Goal: Information Seeking & Learning: Learn about a topic

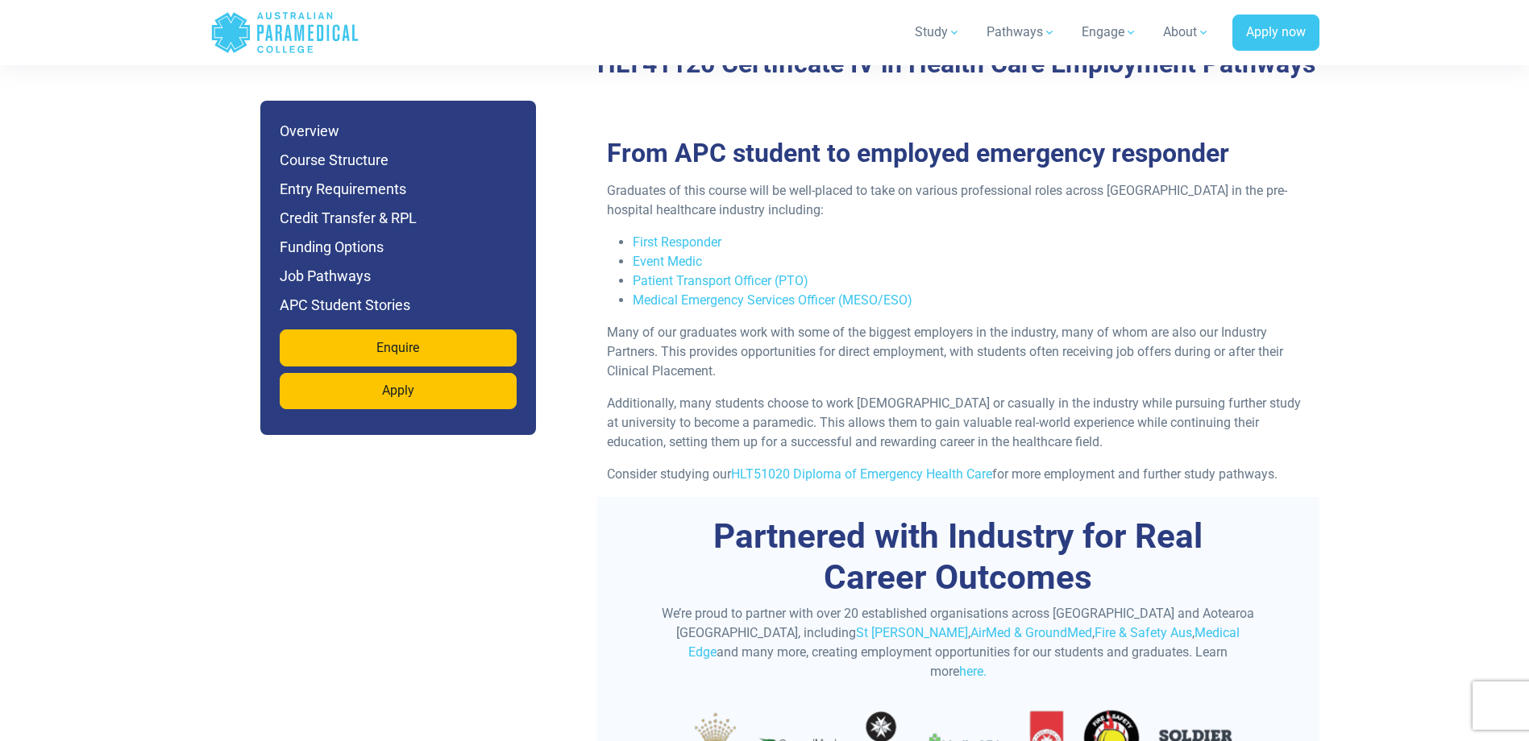
scroll to position [4271, 0]
click at [827, 466] on link "HLT51020 Diploma of Emergency Health Care" at bounding box center [861, 473] width 261 height 15
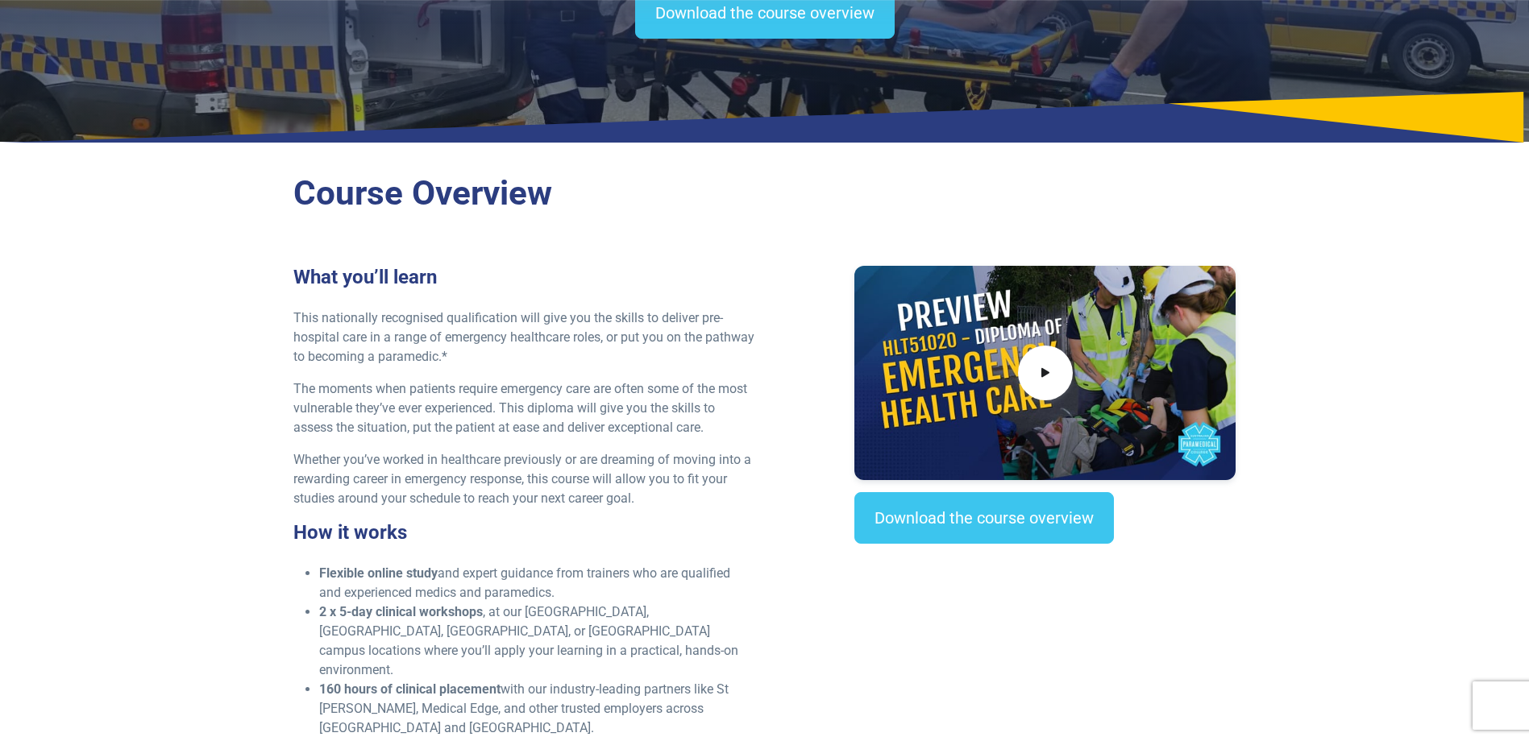
scroll to position [81, 0]
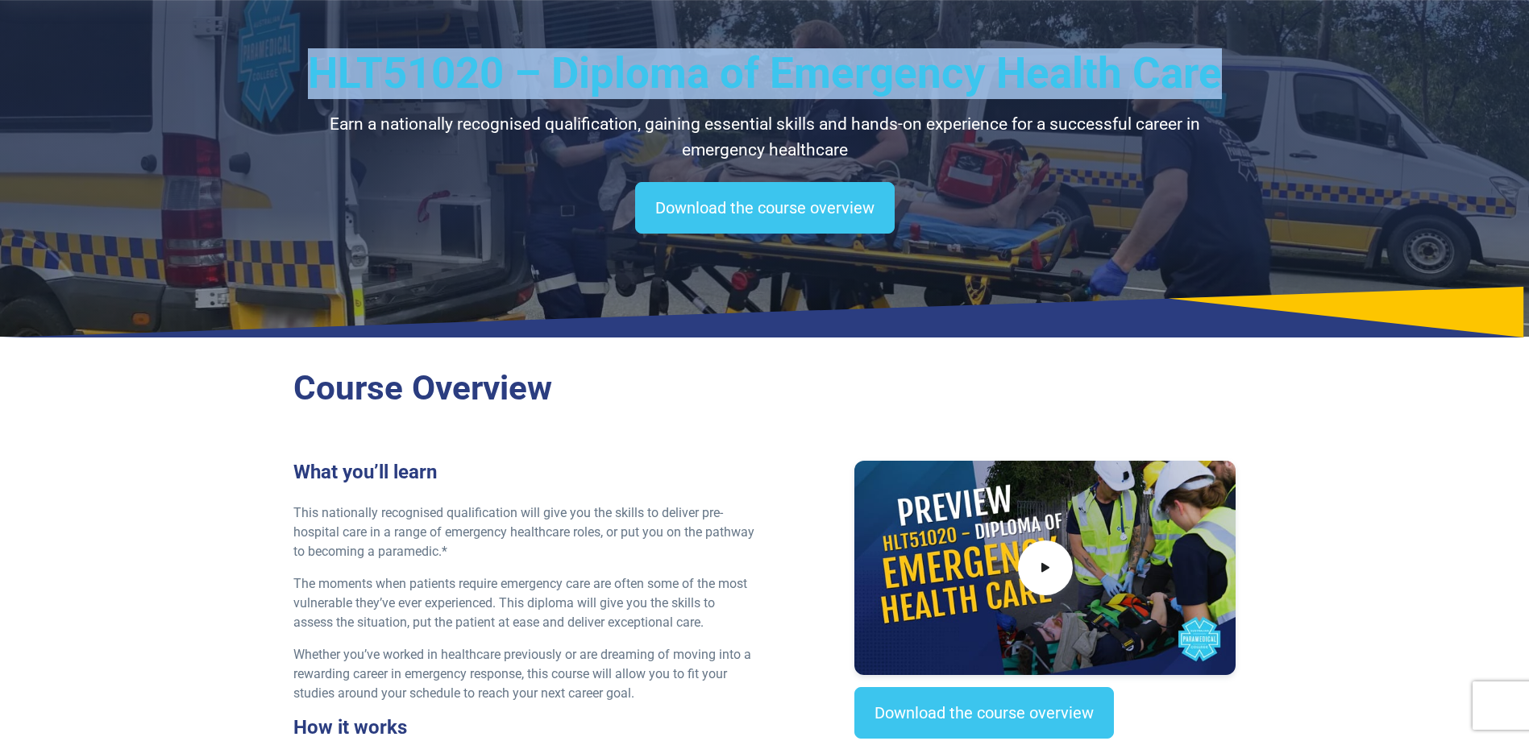
drag, startPoint x: 316, startPoint y: 72, endPoint x: 1212, endPoint y: 76, distance: 896.1
click at [1212, 76] on h1 "HLT51020 – Diploma of Emergency Health Care" at bounding box center [764, 73] width 943 height 51
copy h1 "HLT51020 – Diploma of Emergency Health Care"
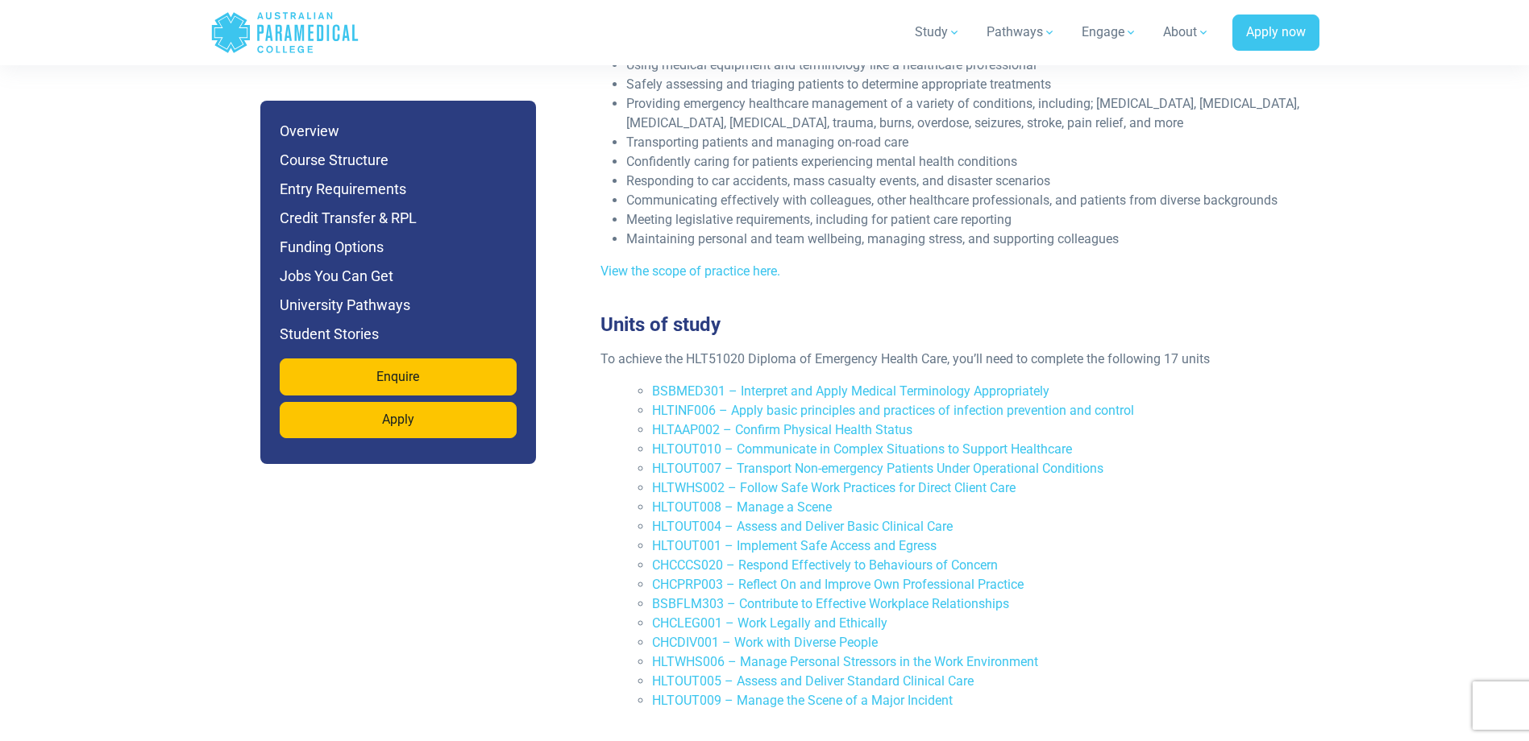
scroll to position [3304, 0]
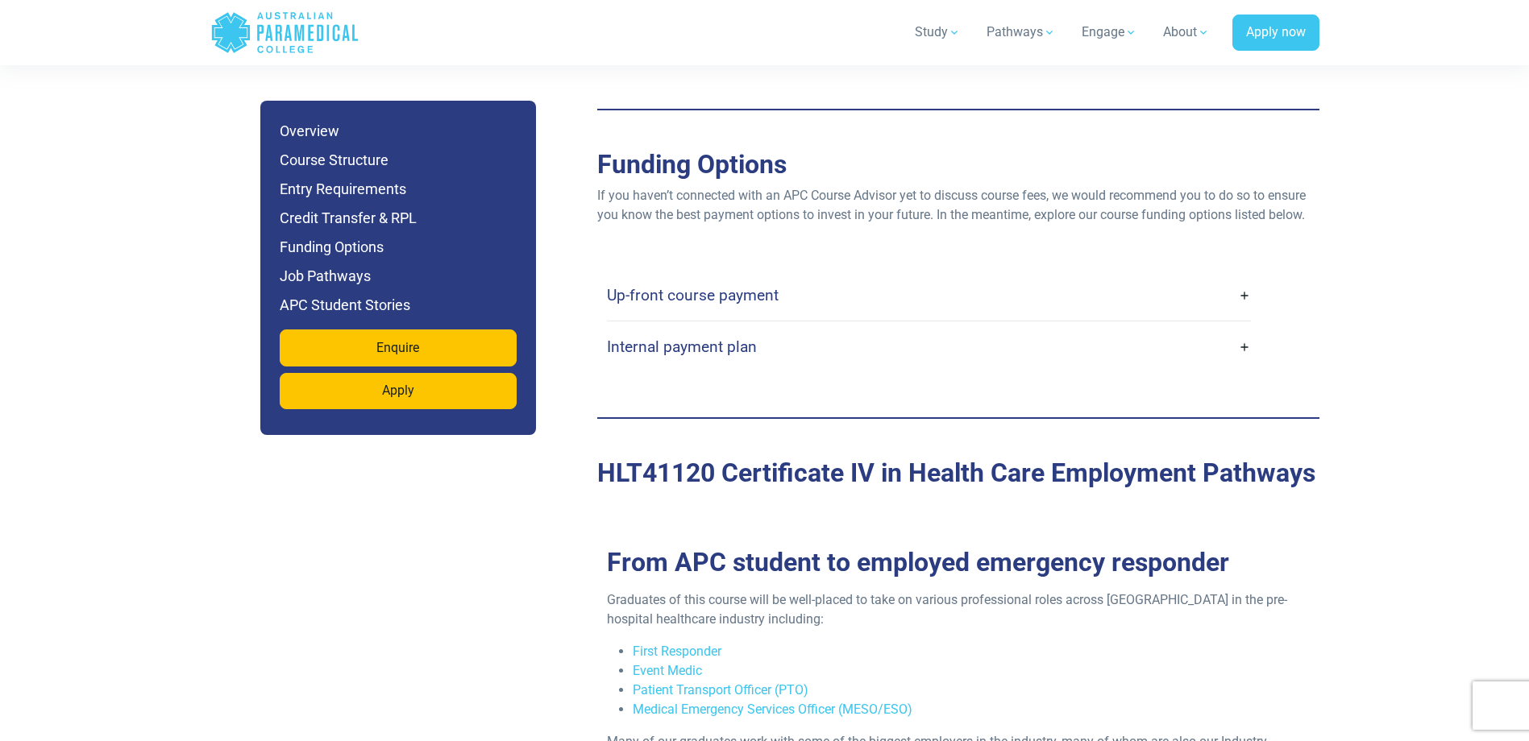
scroll to position [3868, 0]
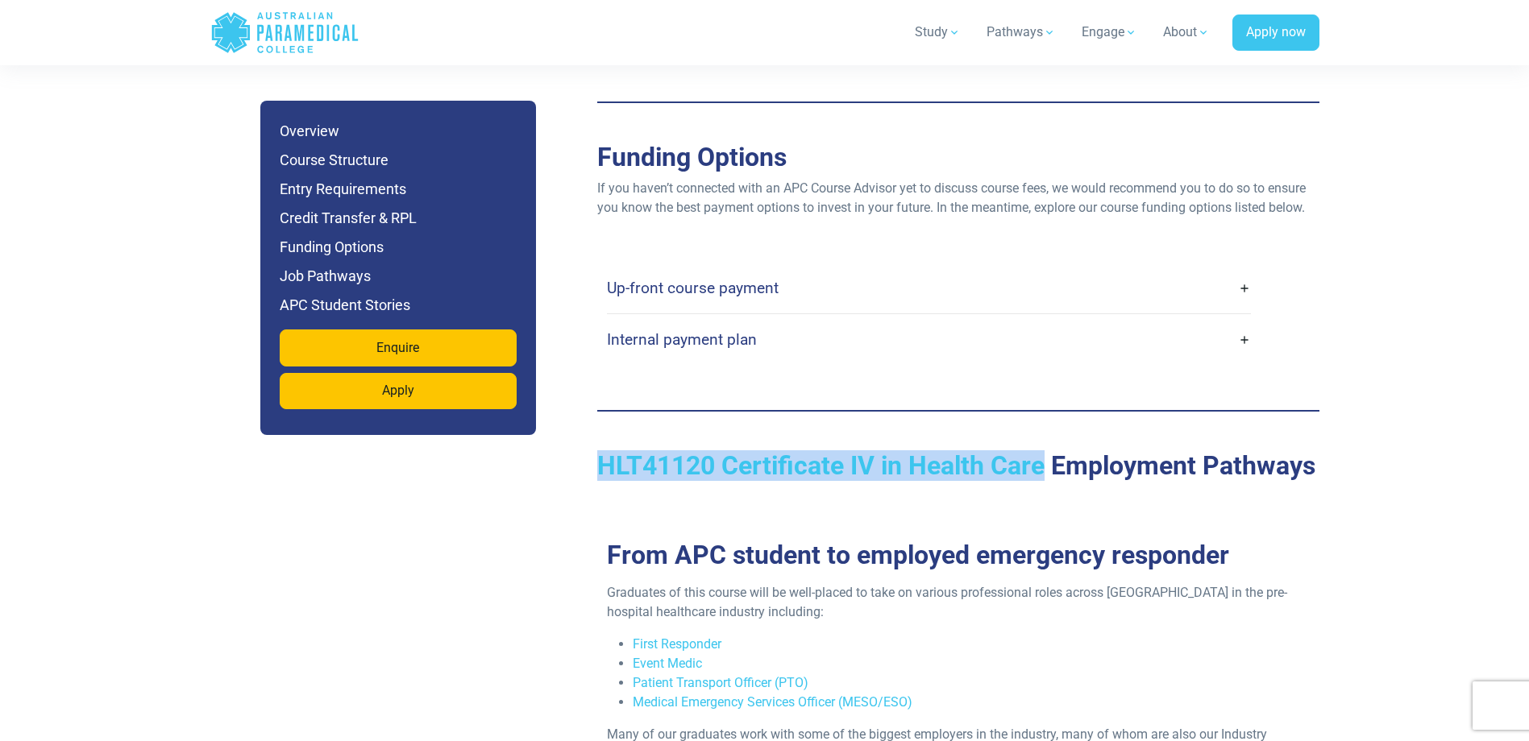
drag, startPoint x: 602, startPoint y: 410, endPoint x: 1043, endPoint y: 413, distance: 440.8
click at [1043, 450] on h2 "HLT41120 Certificate IV in Health Care Employment Pathways" at bounding box center [958, 465] width 722 height 31
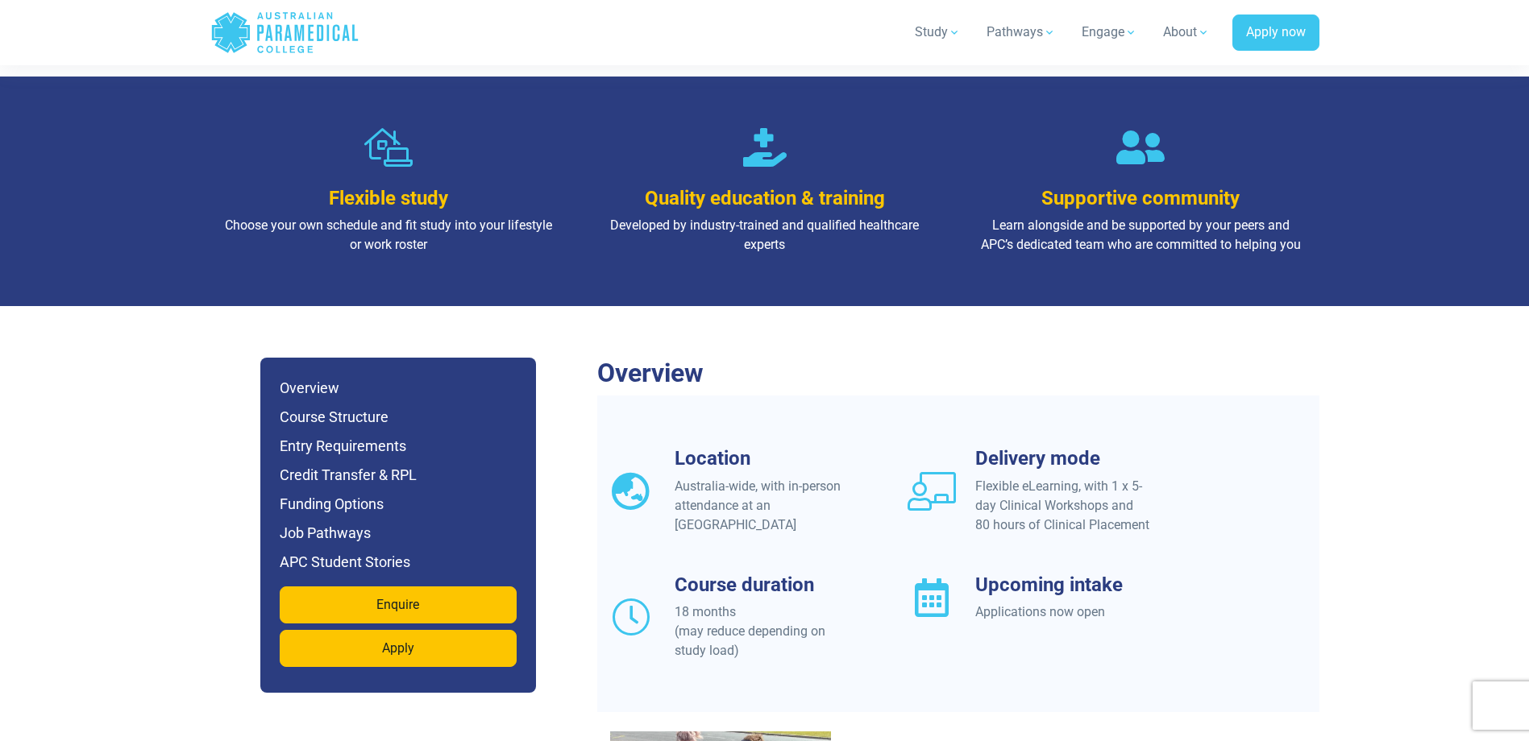
scroll to position [1531, 0]
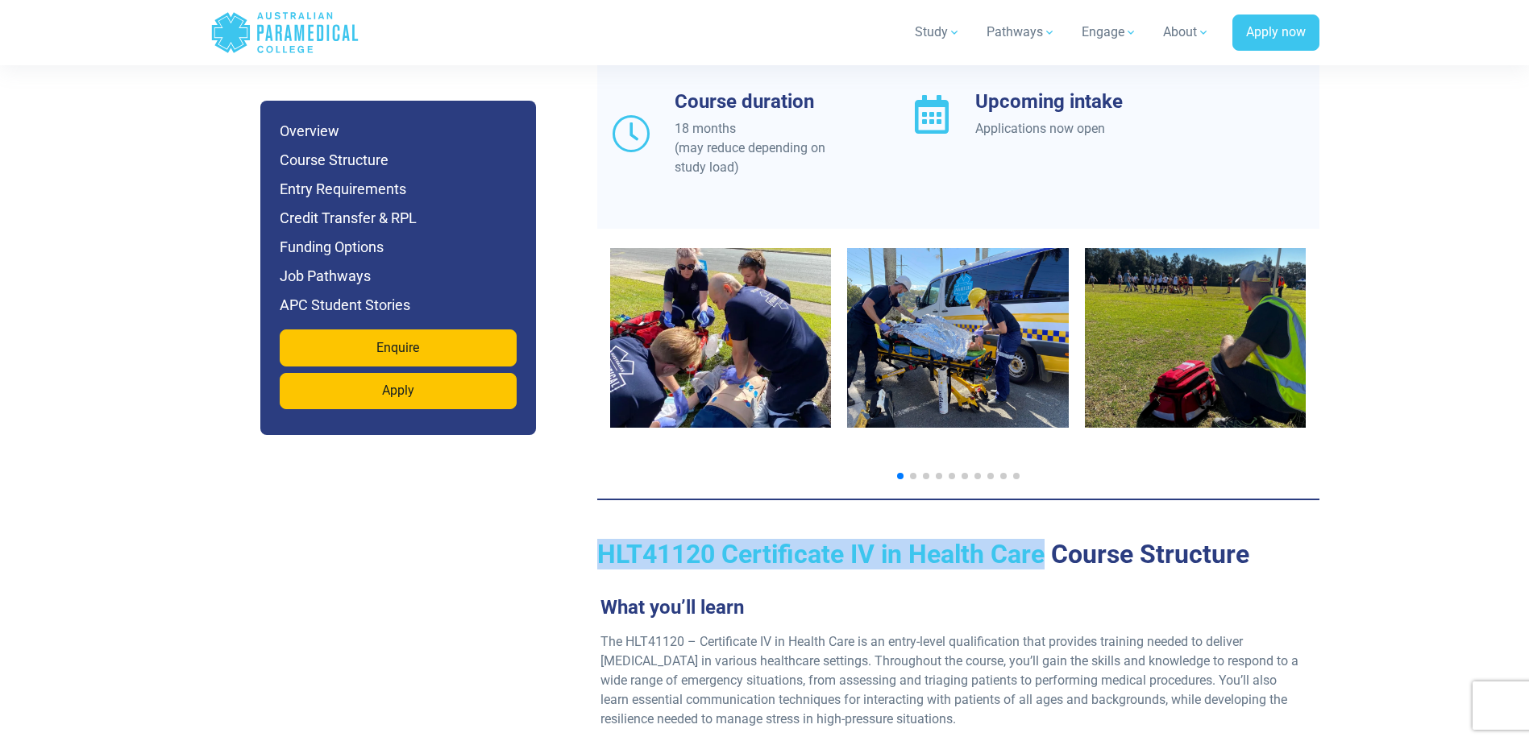
drag, startPoint x: 600, startPoint y: 496, endPoint x: 1044, endPoint y: 507, distance: 445.0
click at [1044, 539] on h2 "HLT41120 Certificate IV in Health Care Course Structure" at bounding box center [958, 554] width 722 height 31
copy h2 "HLT41120 Certificate IV in Health Care"
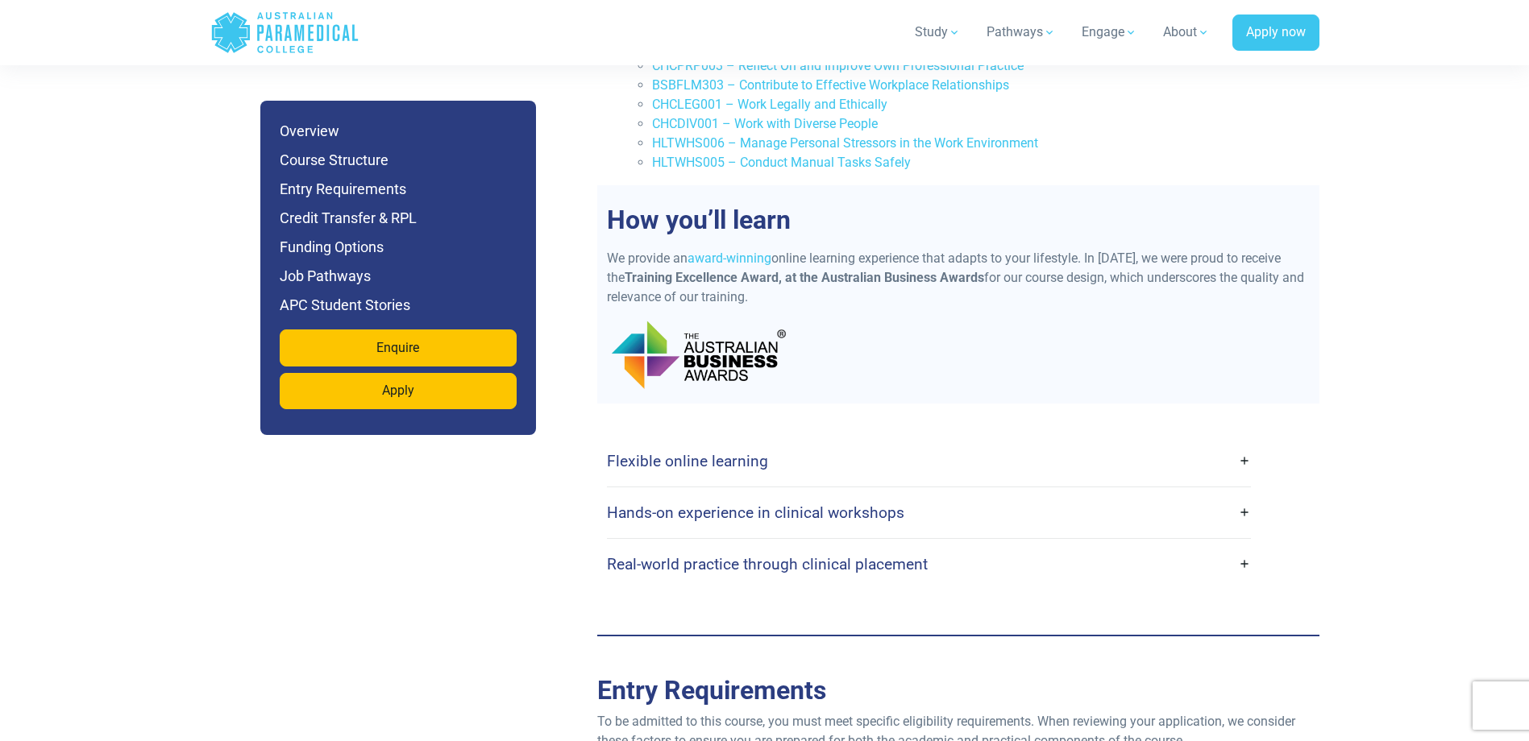
scroll to position [2820, 0]
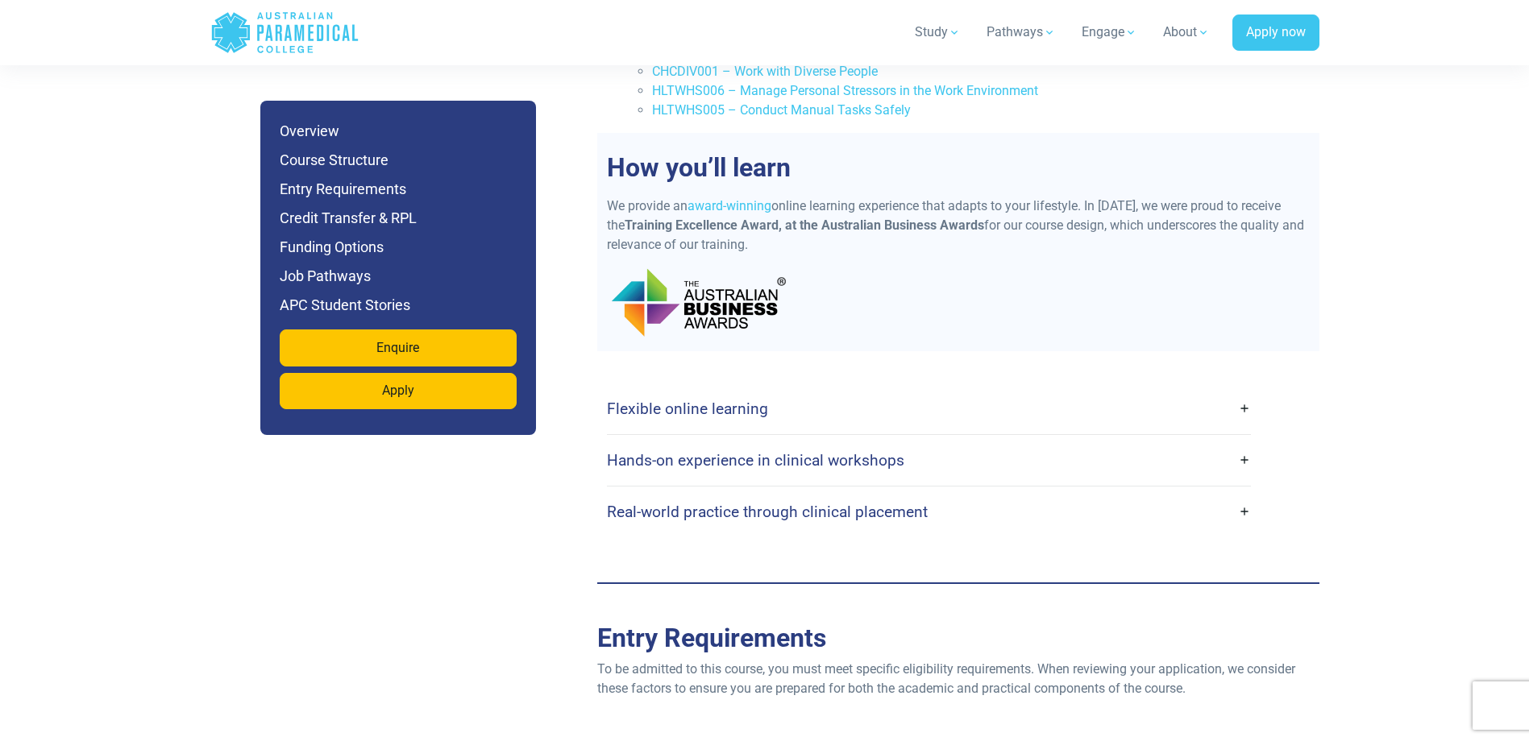
click at [869, 451] on h4 "Hands-on experience in clinical workshops" at bounding box center [755, 460] width 297 height 19
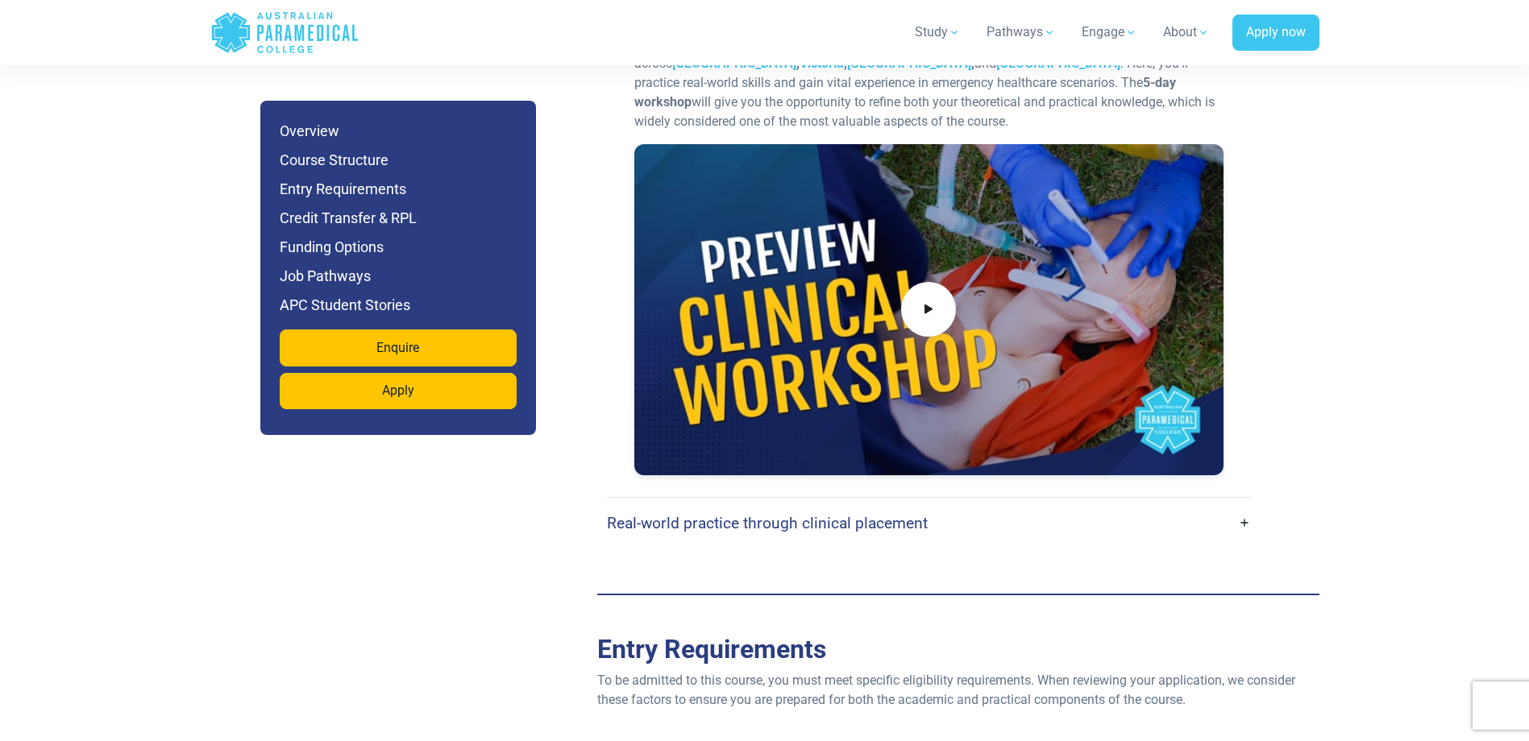
scroll to position [3304, 0]
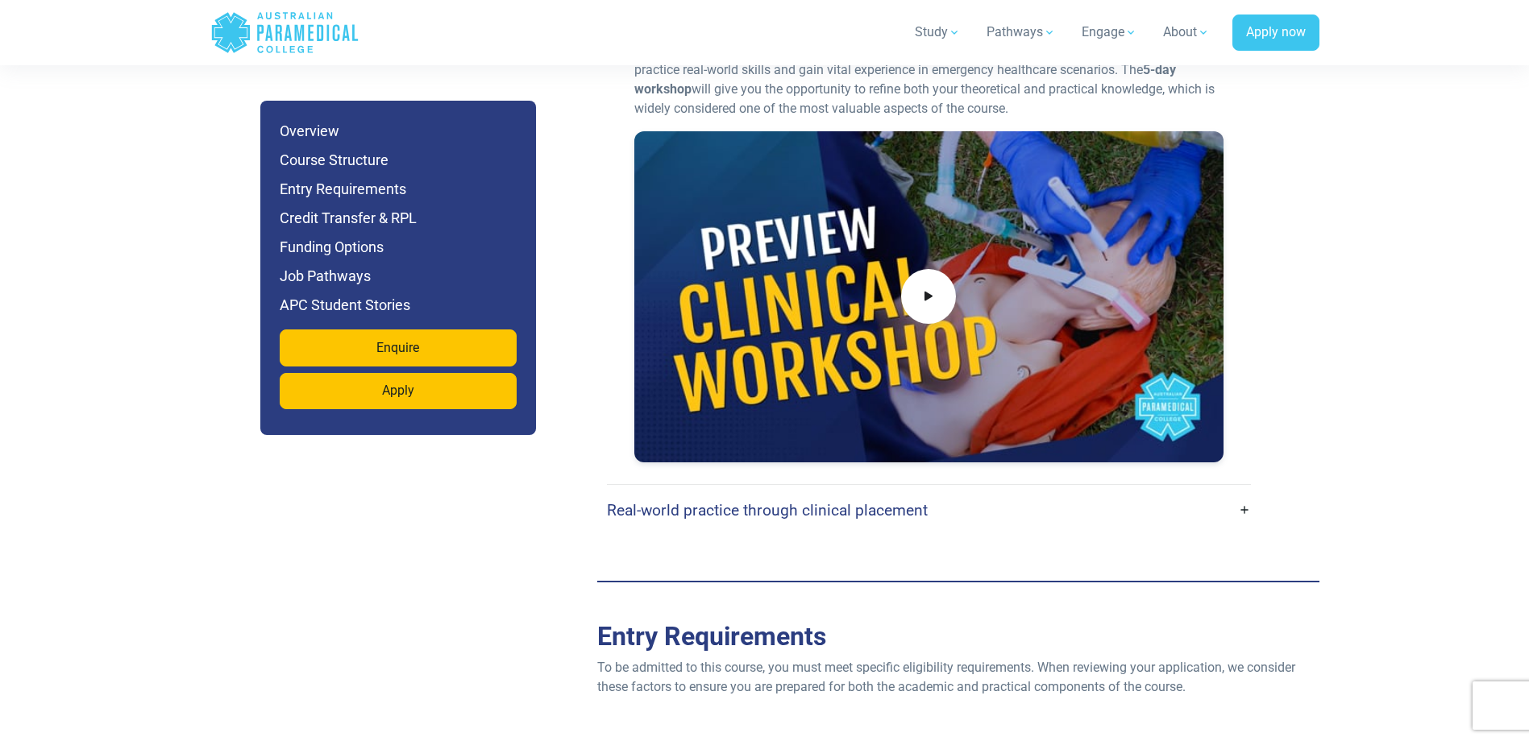
click at [681, 501] on h4 "Real-world practice through clinical placement" at bounding box center [767, 510] width 321 height 19
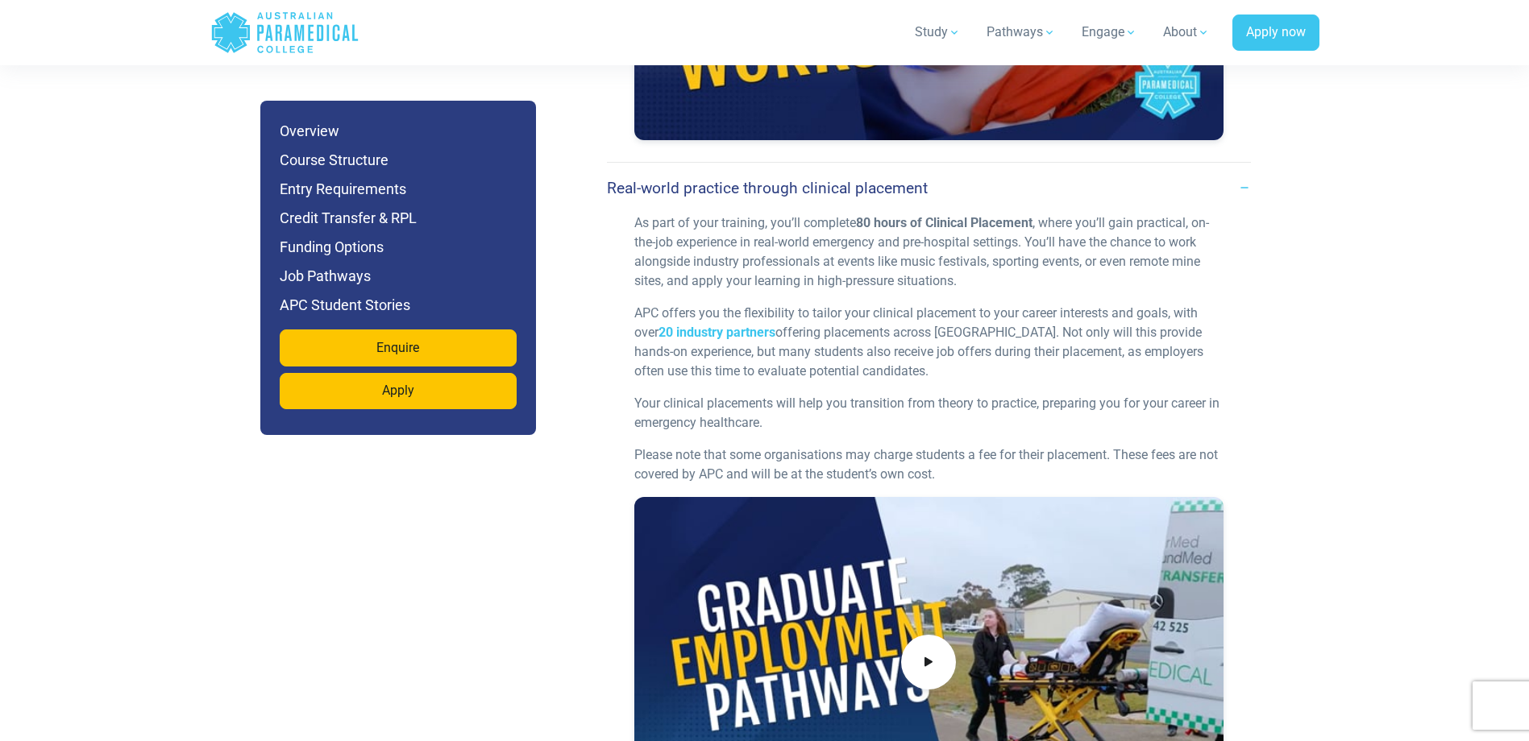
scroll to position [3707, 0]
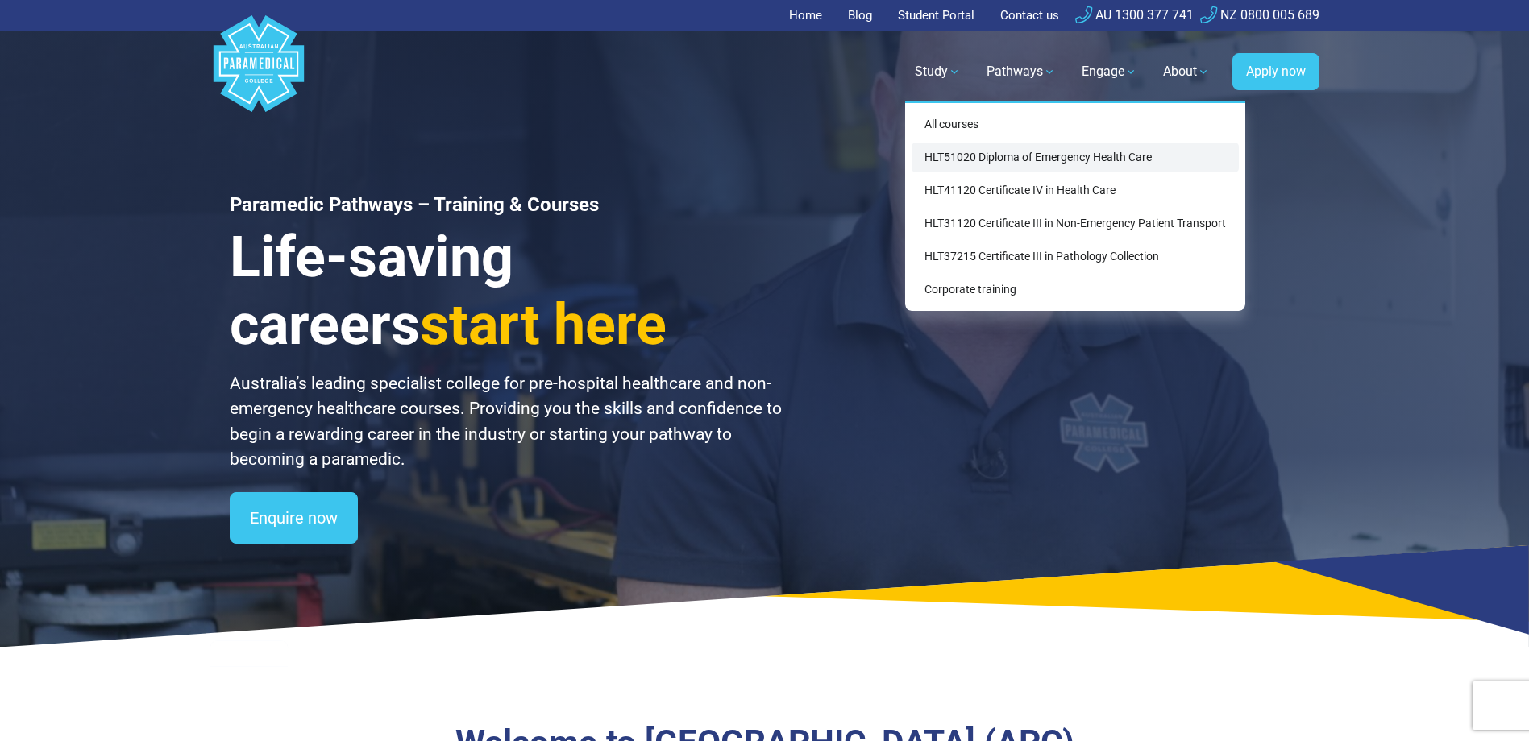
click at [973, 159] on link "HLT51020 Diploma of Emergency Health Care" at bounding box center [1074, 158] width 327 height 30
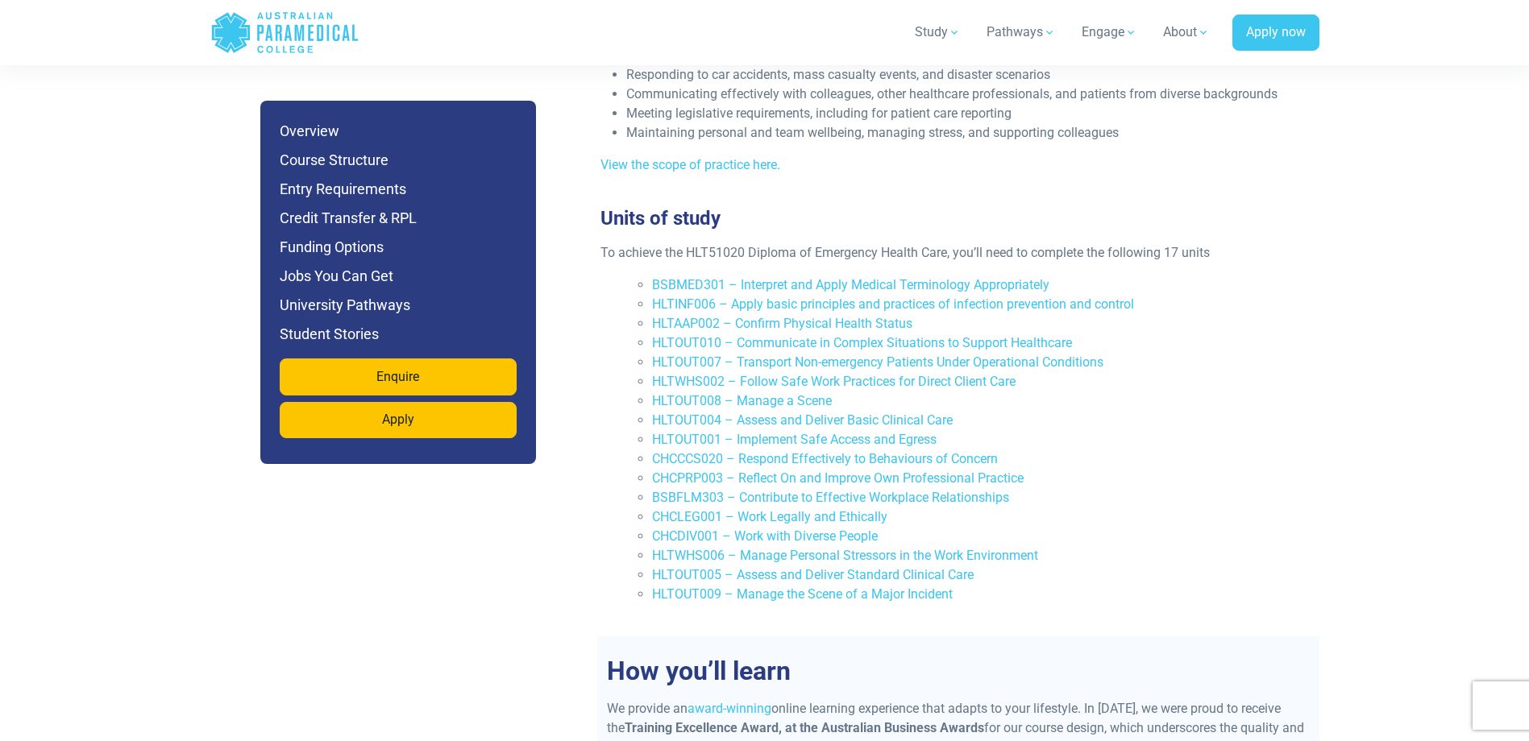
scroll to position [3385, 0]
click at [749, 565] on link "HLTOUT005 – Assess and Deliver Standard Clinical Care" at bounding box center [813, 572] width 322 height 15
click at [802, 584] on link "HLTOUT009 – Manage the Scene of a Major Incident" at bounding box center [802, 591] width 301 height 15
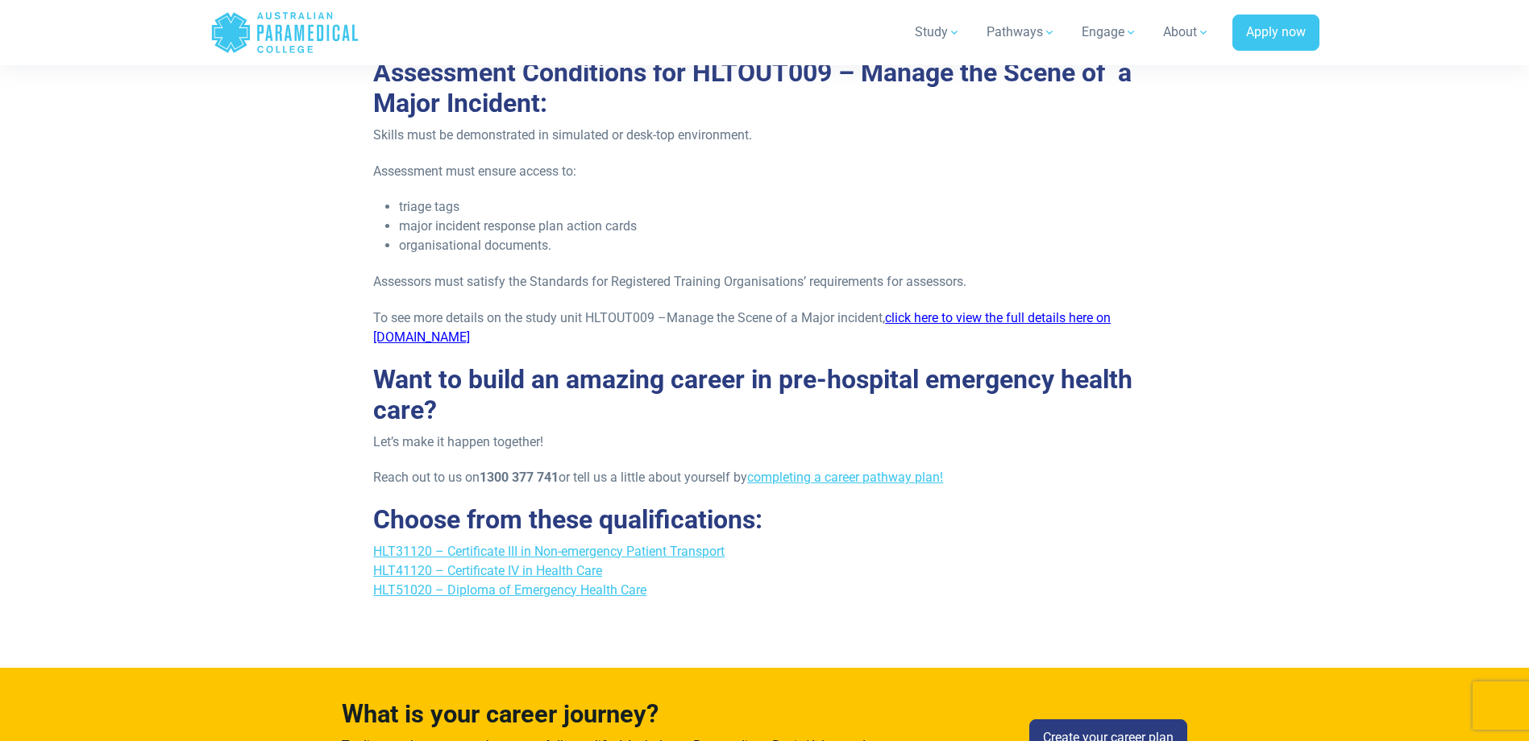
scroll to position [3062, 0]
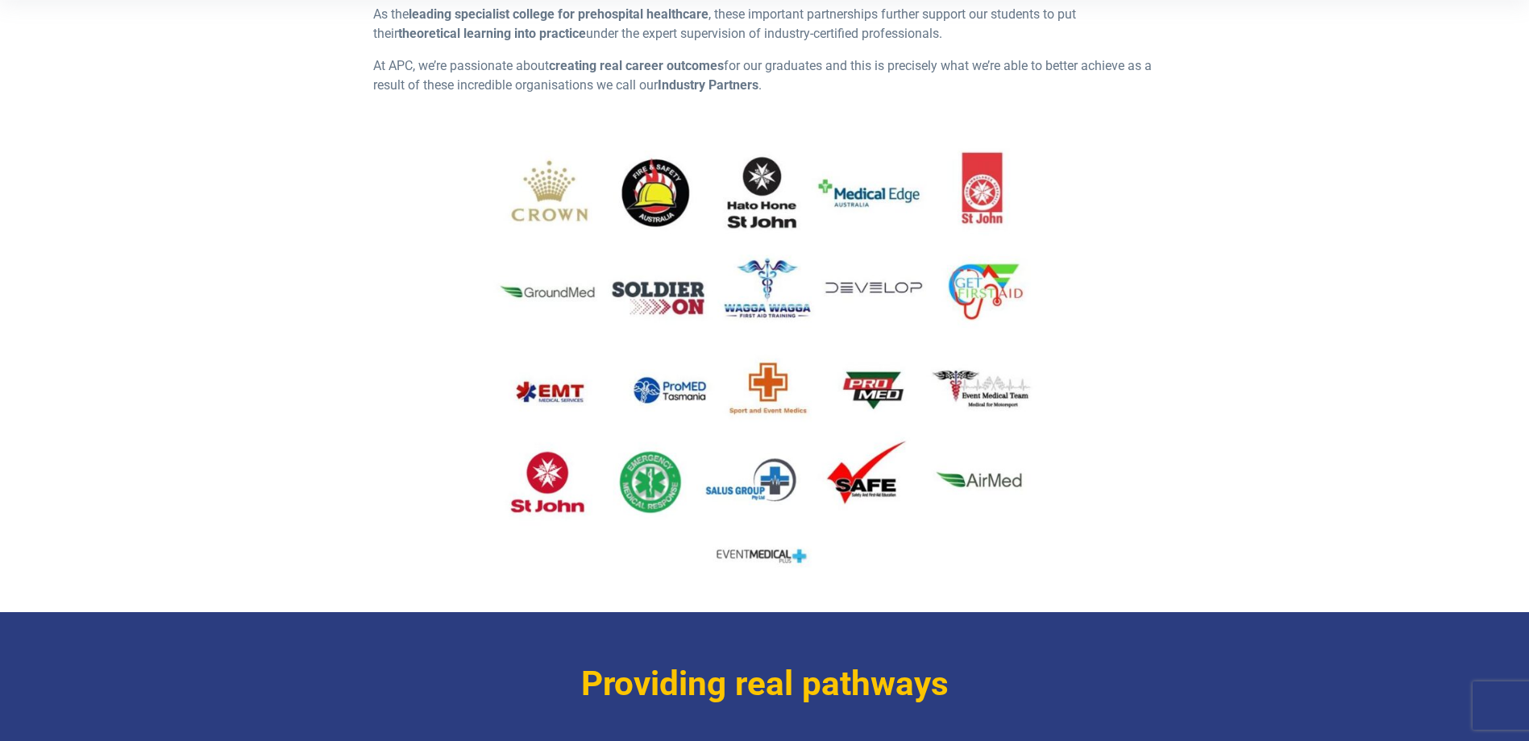
scroll to position [564, 0]
